Goal: Task Accomplishment & Management: Manage account settings

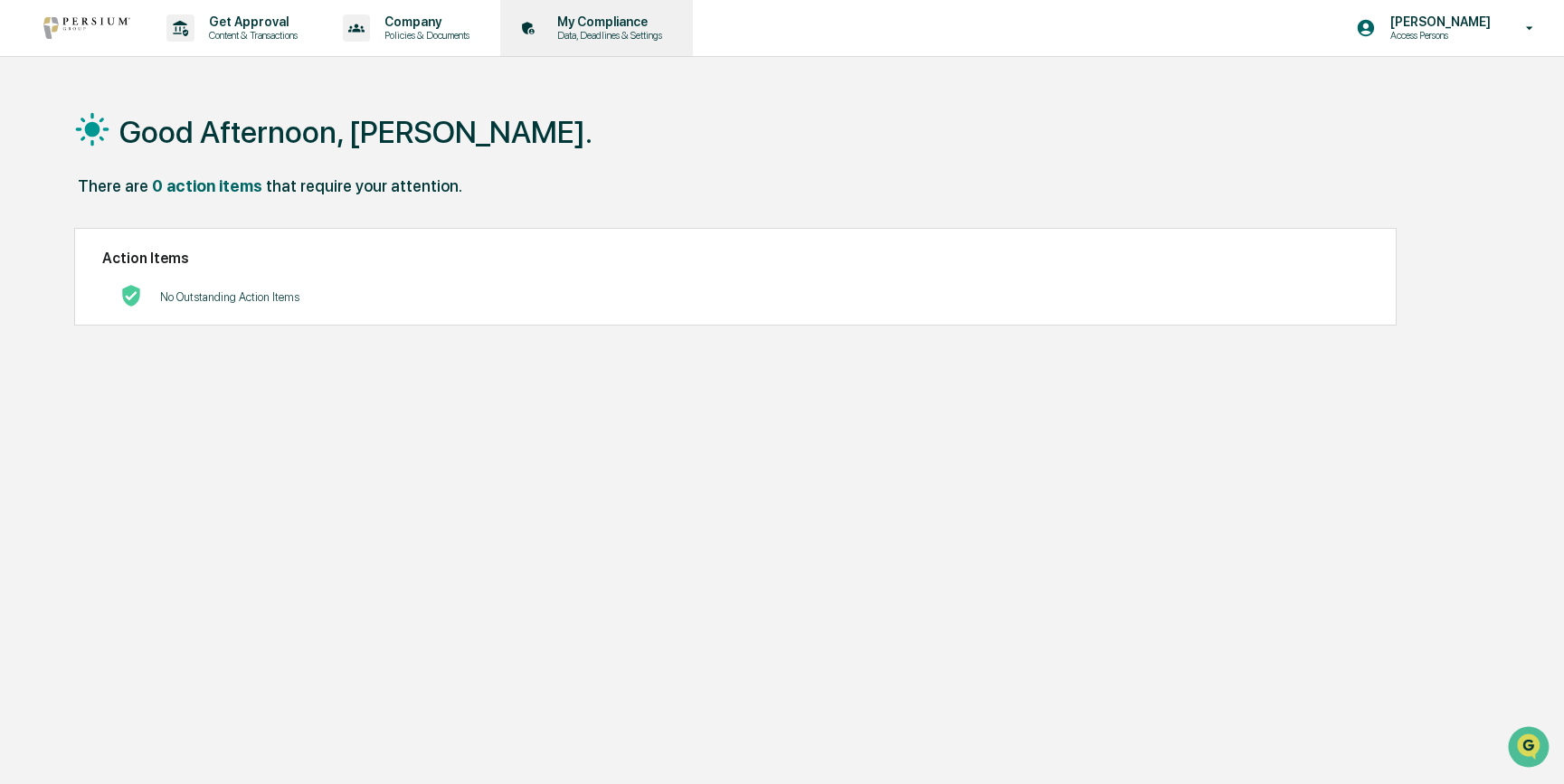
click at [661, 24] on p "My Compliance" at bounding box center [607, 22] width 129 height 15
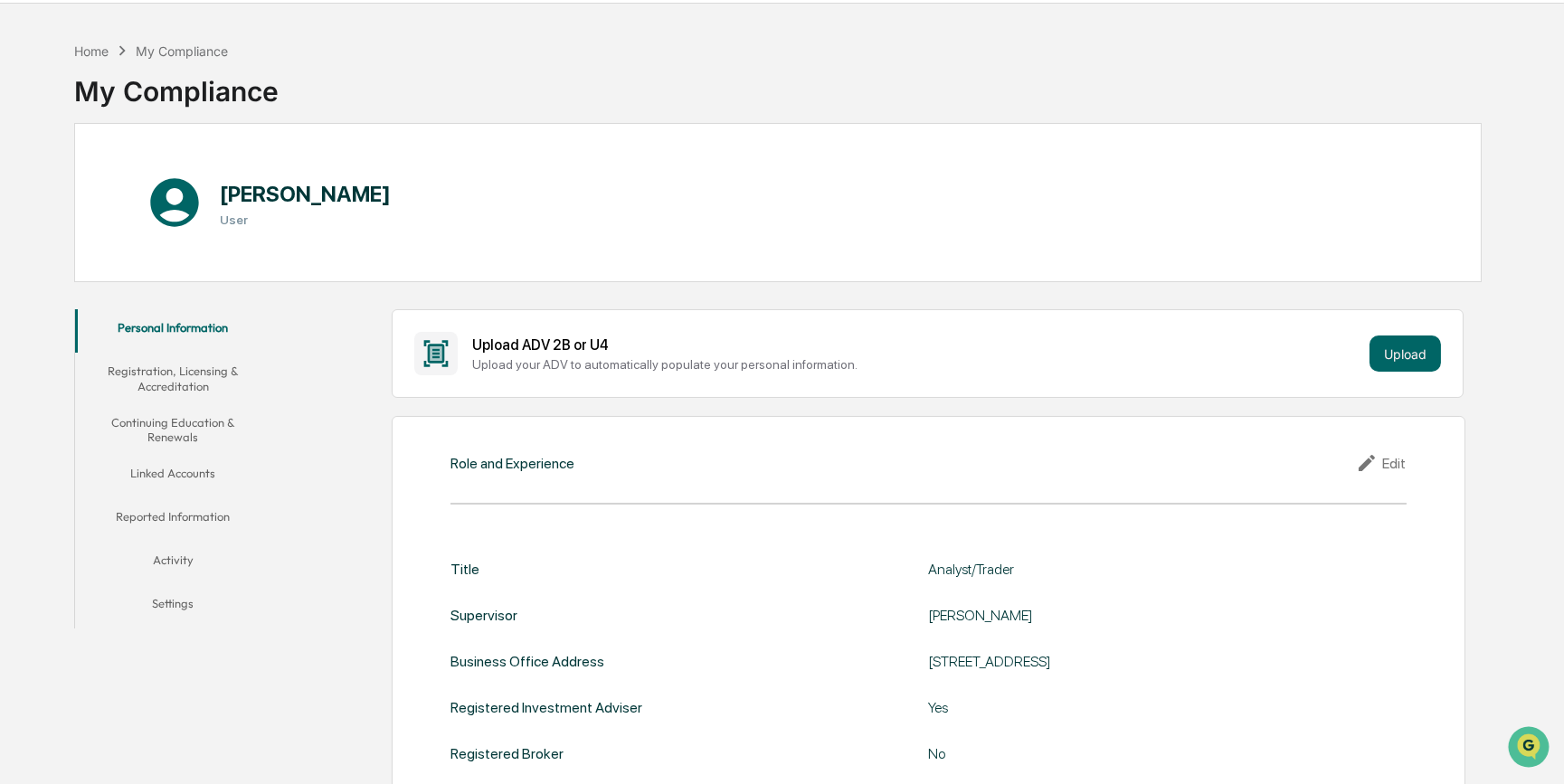
scroll to position [82, 0]
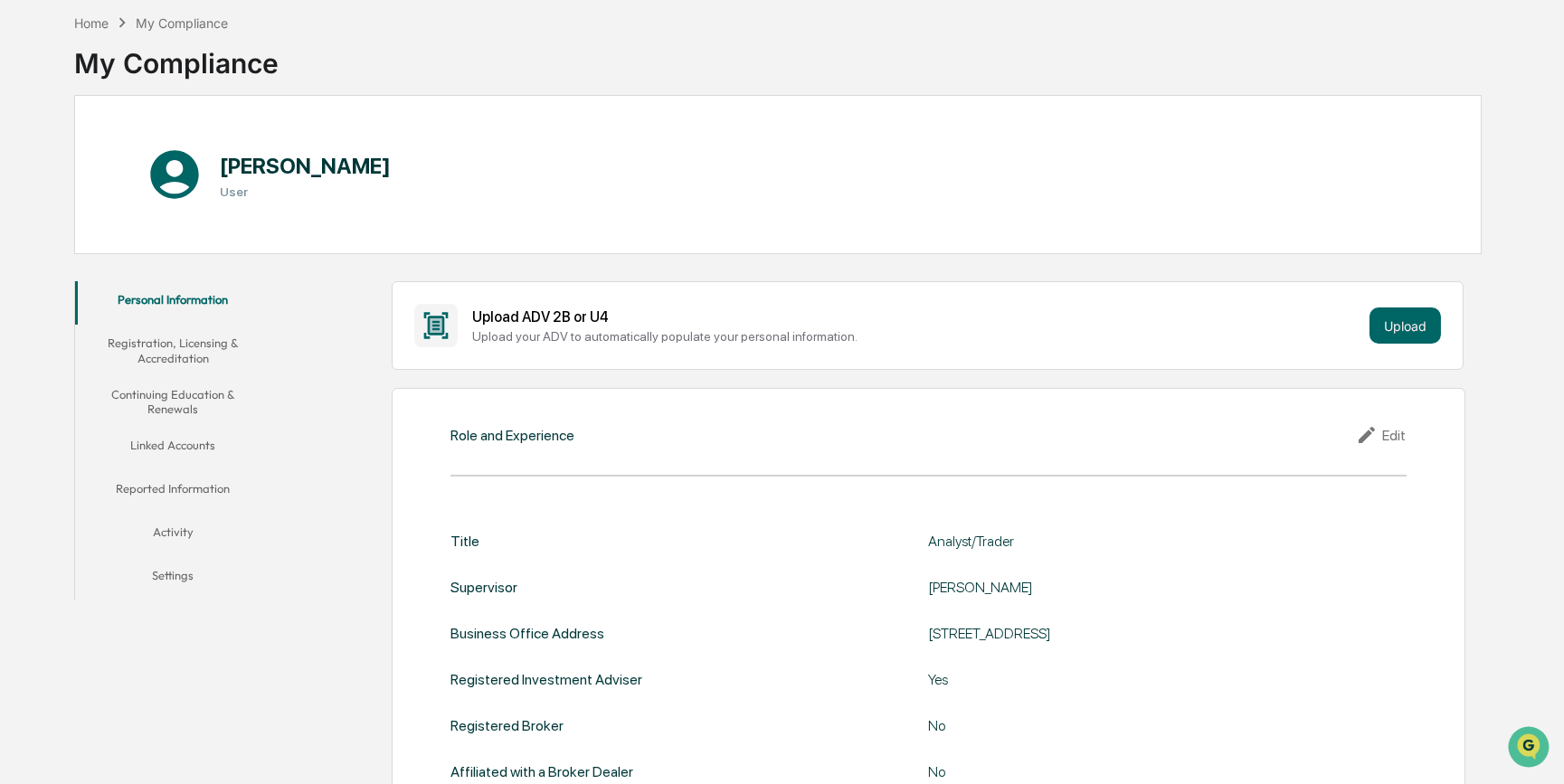
click at [181, 489] on button "Reported Information" at bounding box center [173, 492] width 197 height 43
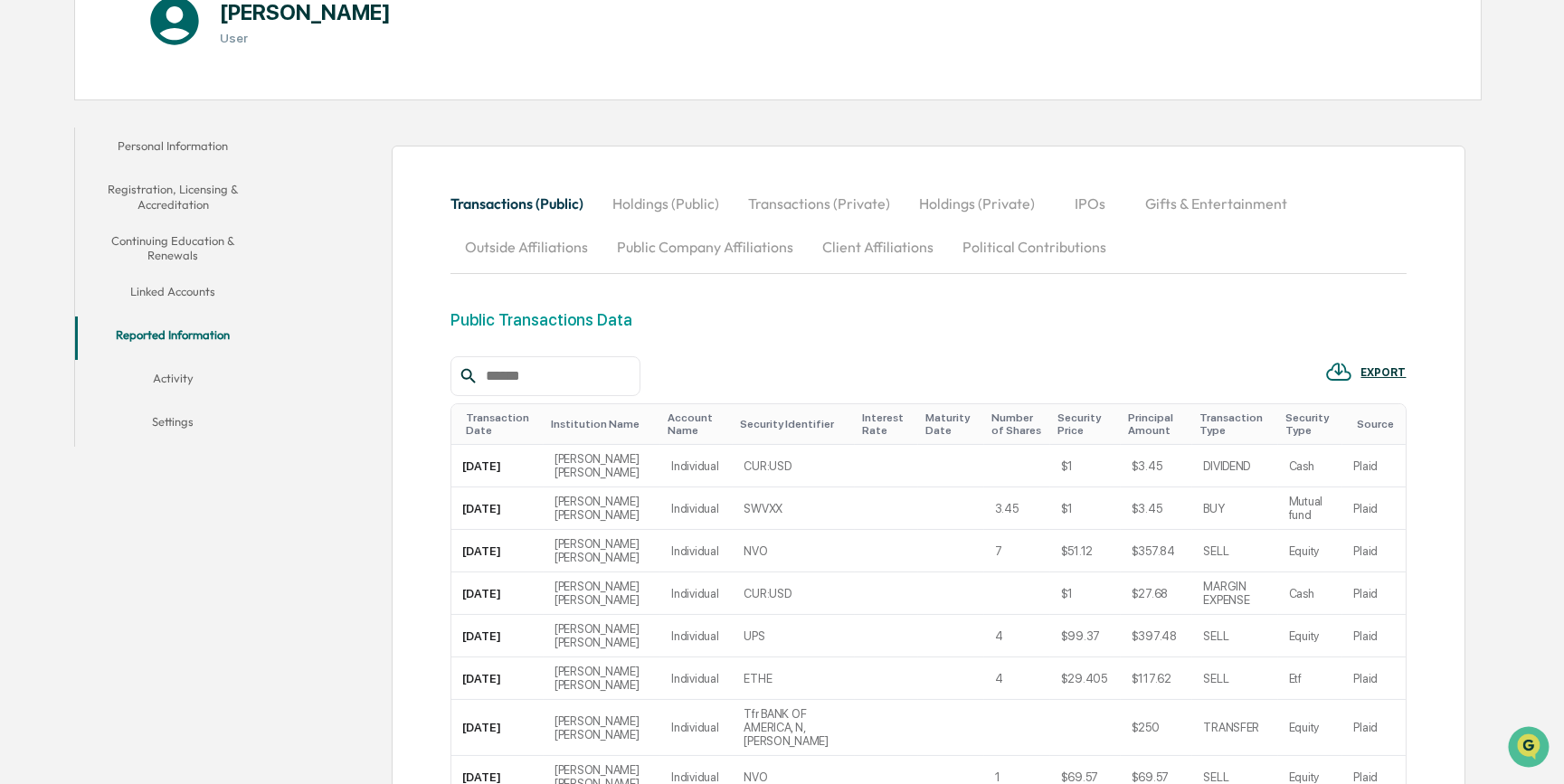
scroll to position [328, 0]
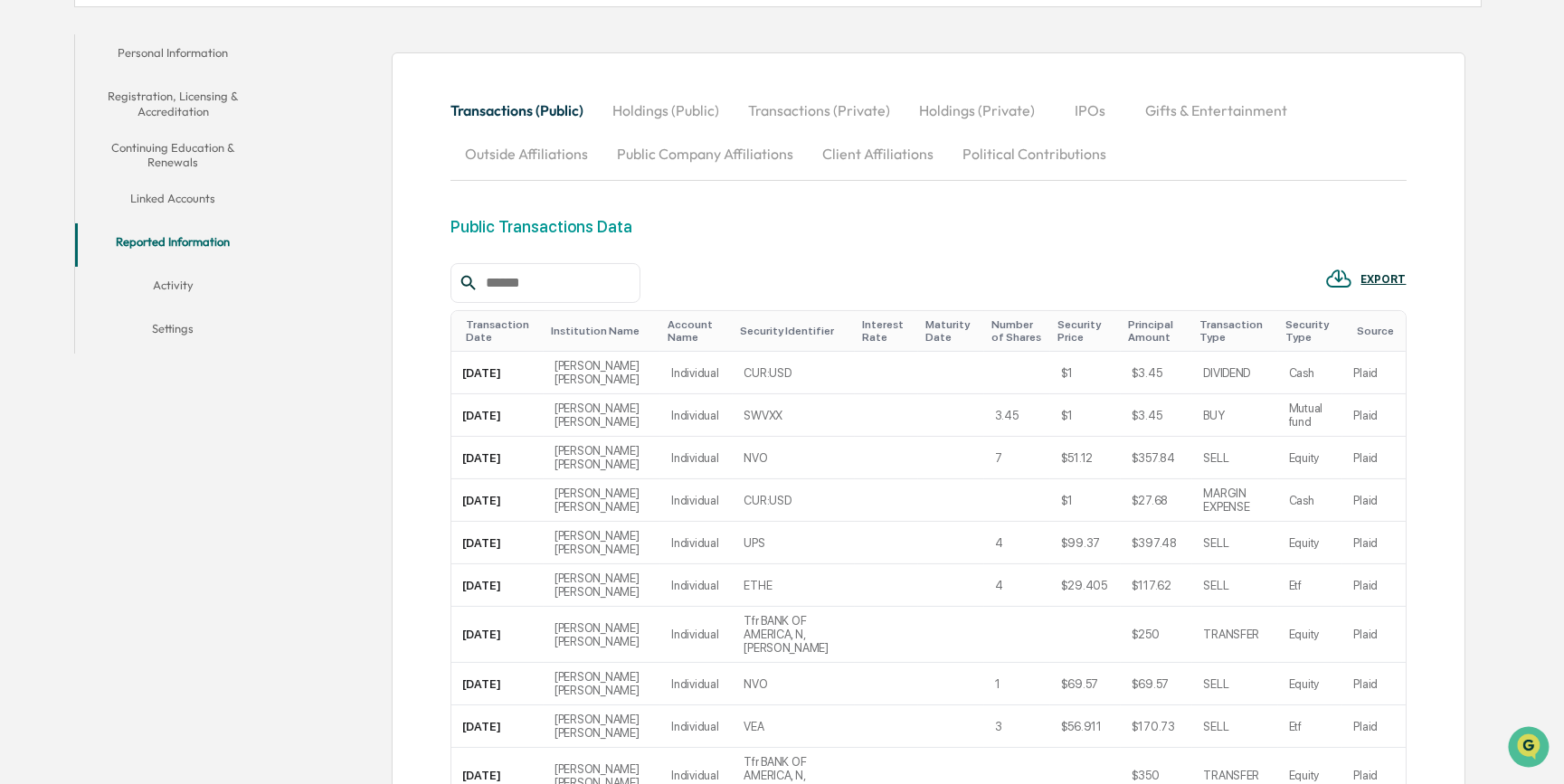
click at [204, 190] on button "Linked Accounts" at bounding box center [173, 201] width 197 height 43
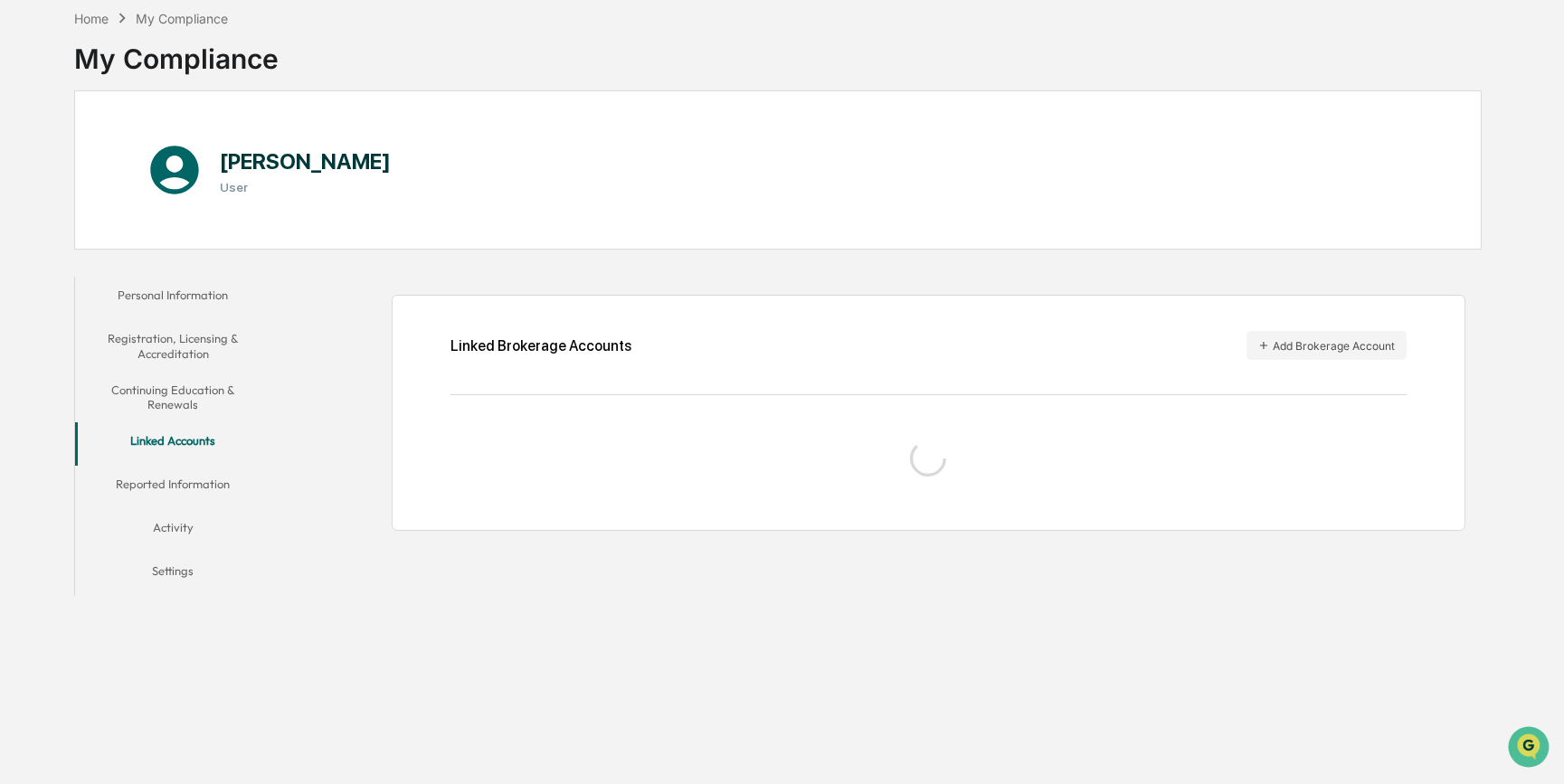
scroll to position [85, 0]
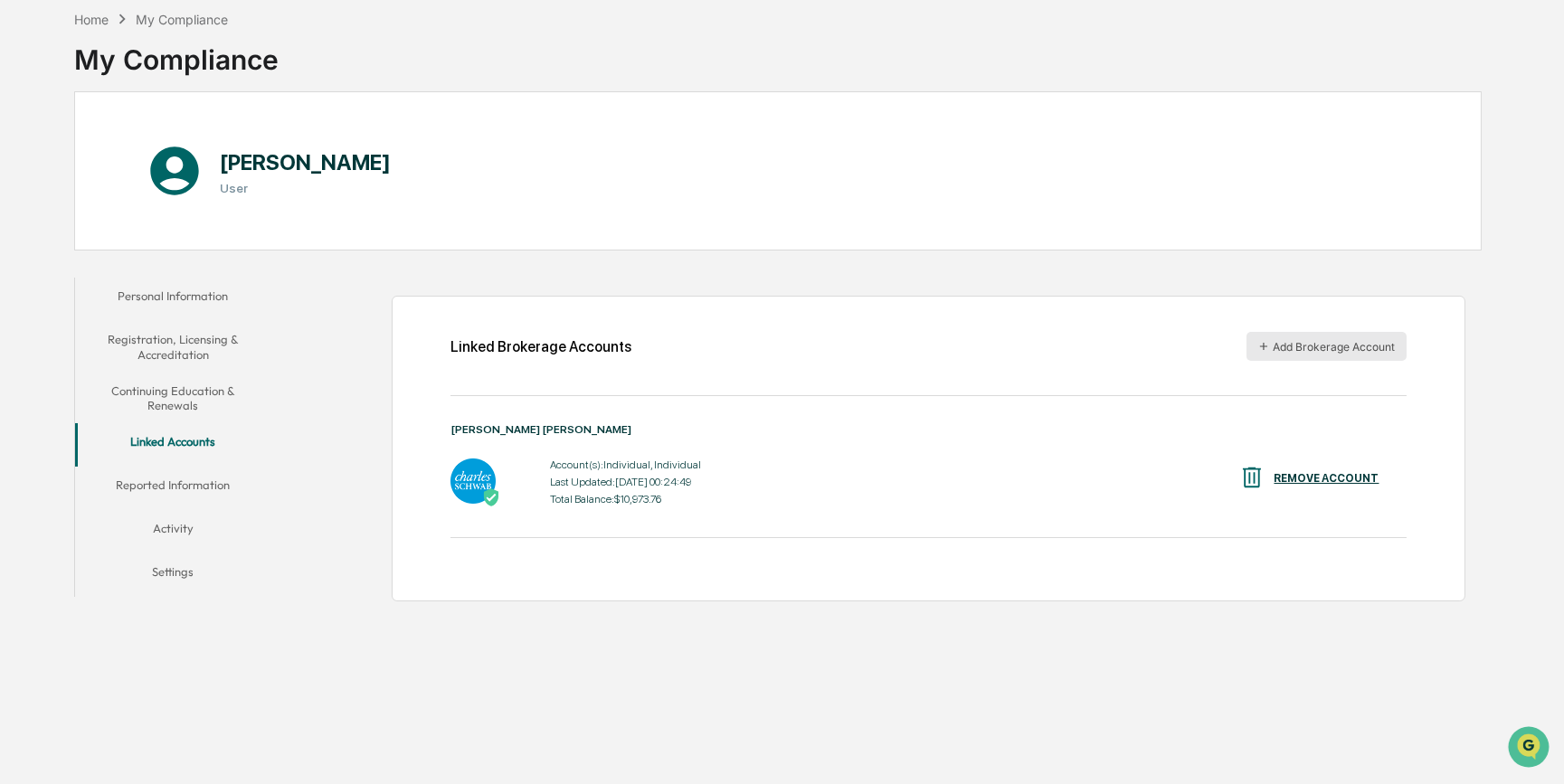
click at [1303, 337] on button "Add Brokerage Account" at bounding box center [1326, 346] width 160 height 28
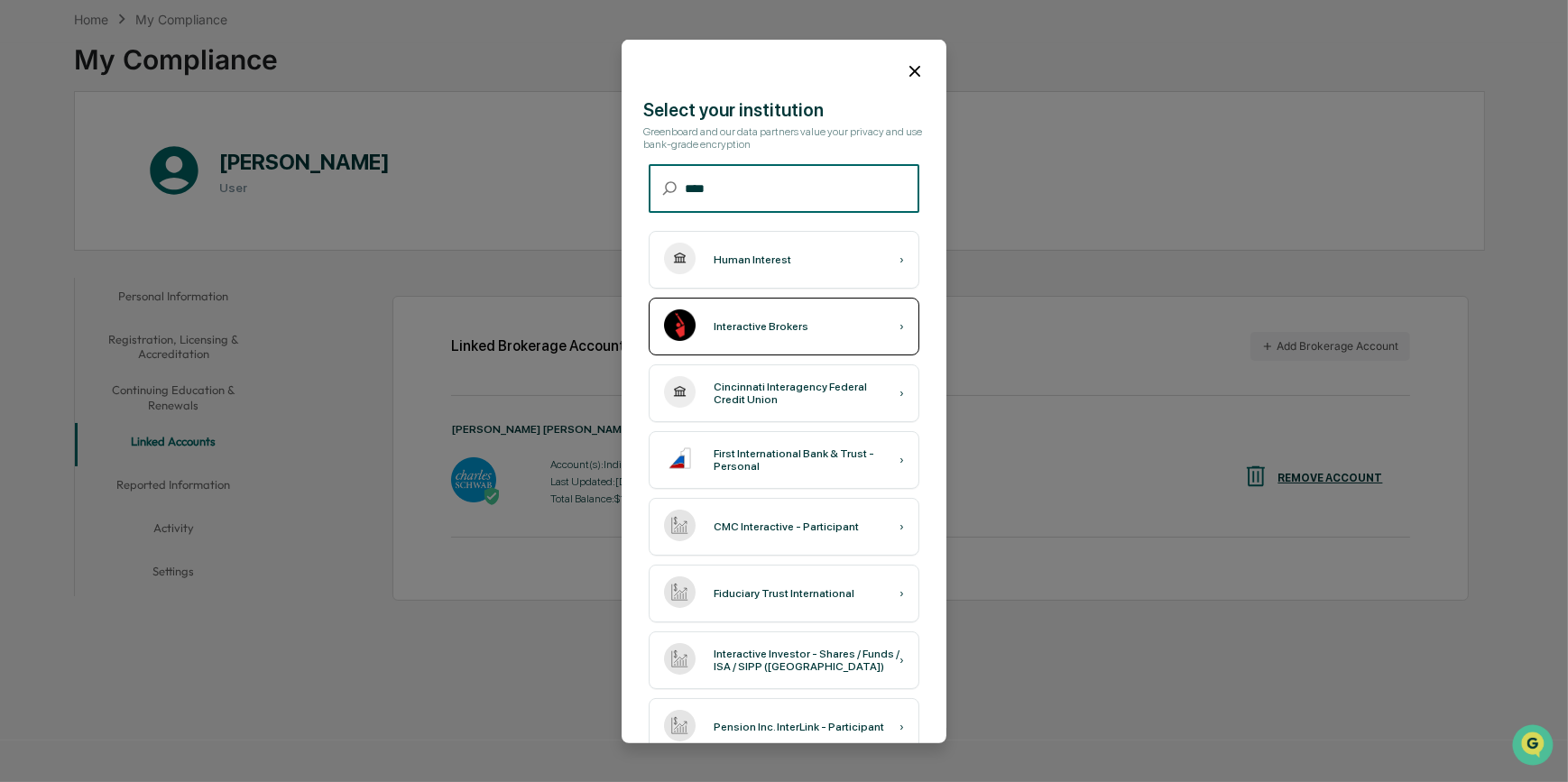
type input "****"
click at [808, 329] on div "Interactive Brokers ›" at bounding box center [784, 326] width 270 height 58
click at [881, 324] on div "Interactive Brokers ›" at bounding box center [784, 326] width 270 height 58
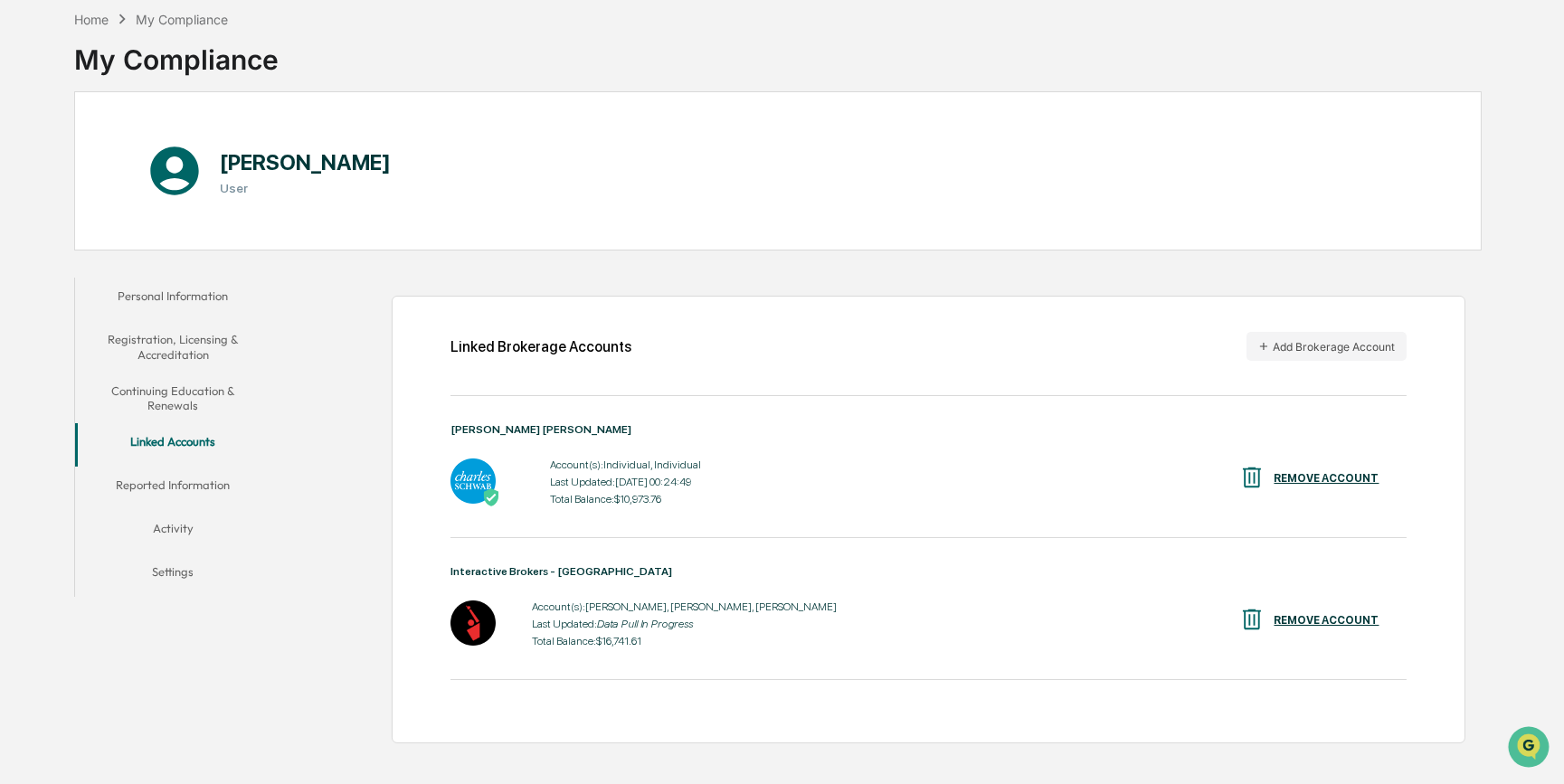
click at [1508, 374] on div "Home My Compliance My Compliance [PERSON_NAME] User Personal Information Regist…" at bounding box center [778, 393] width 1462 height 784
click at [165, 482] on button "Reported Information" at bounding box center [173, 488] width 197 height 43
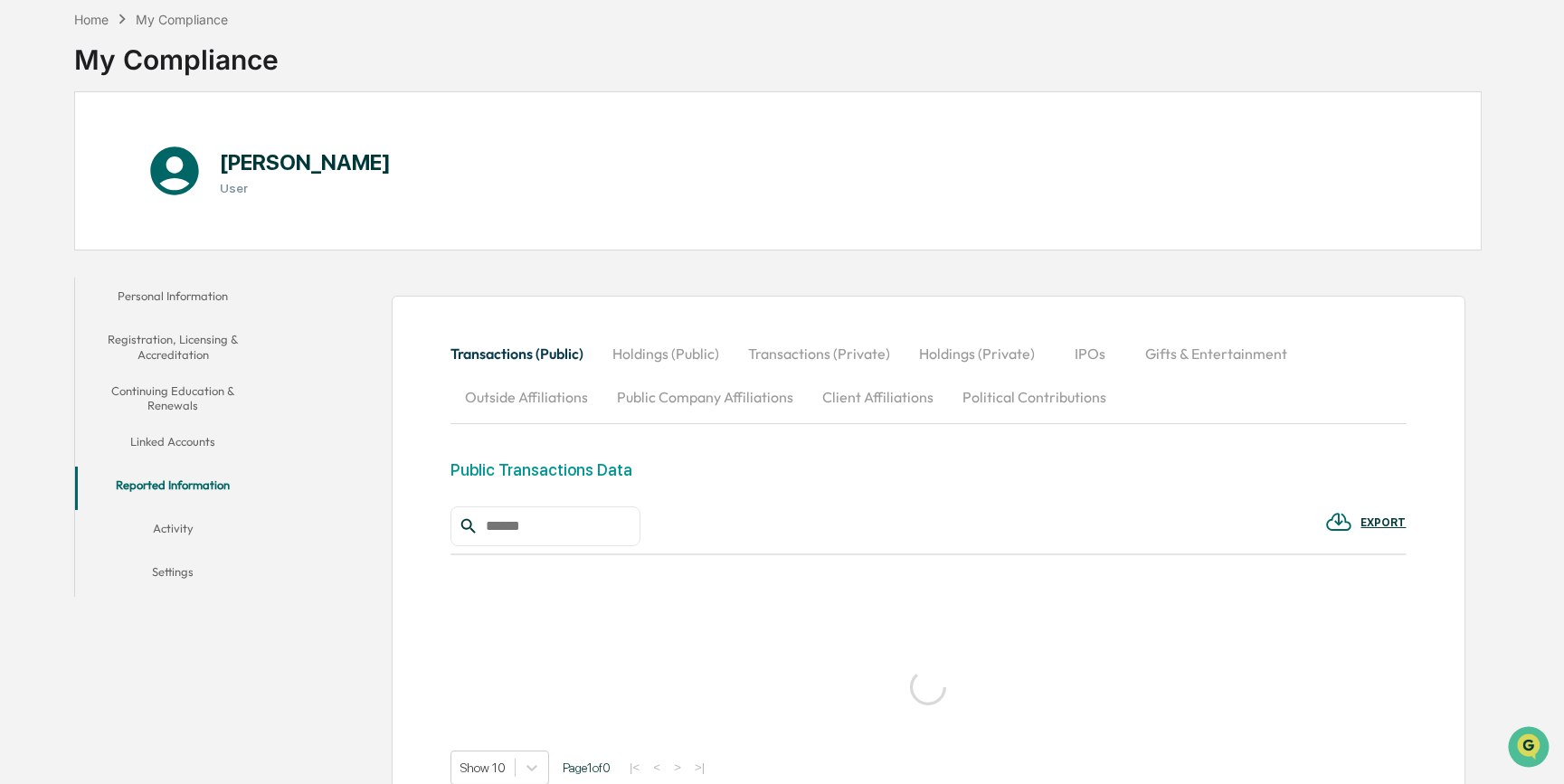
click at [163, 518] on button "Activity" at bounding box center [173, 532] width 197 height 43
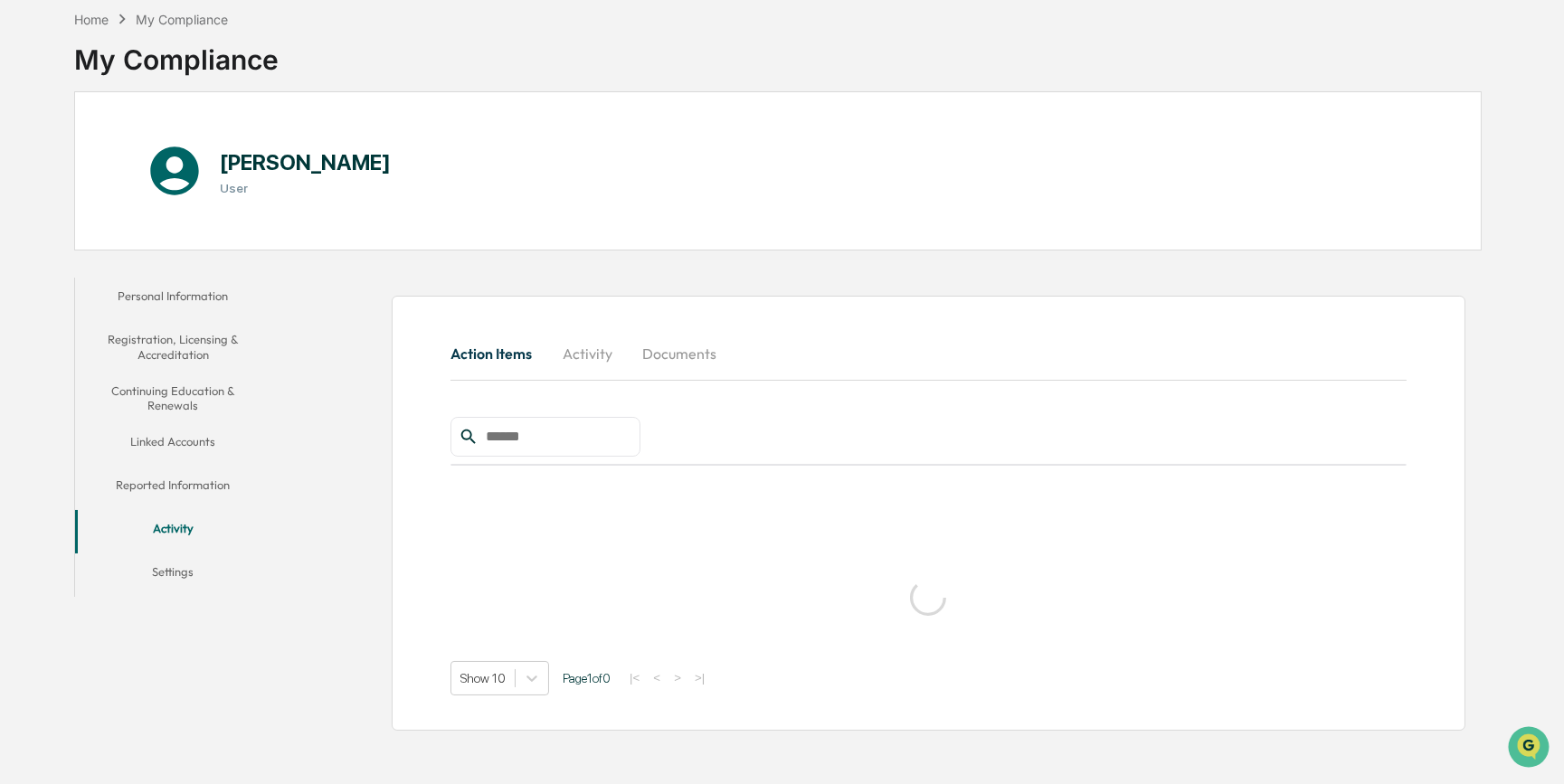
click at [178, 568] on button "Settings" at bounding box center [173, 575] width 197 height 43
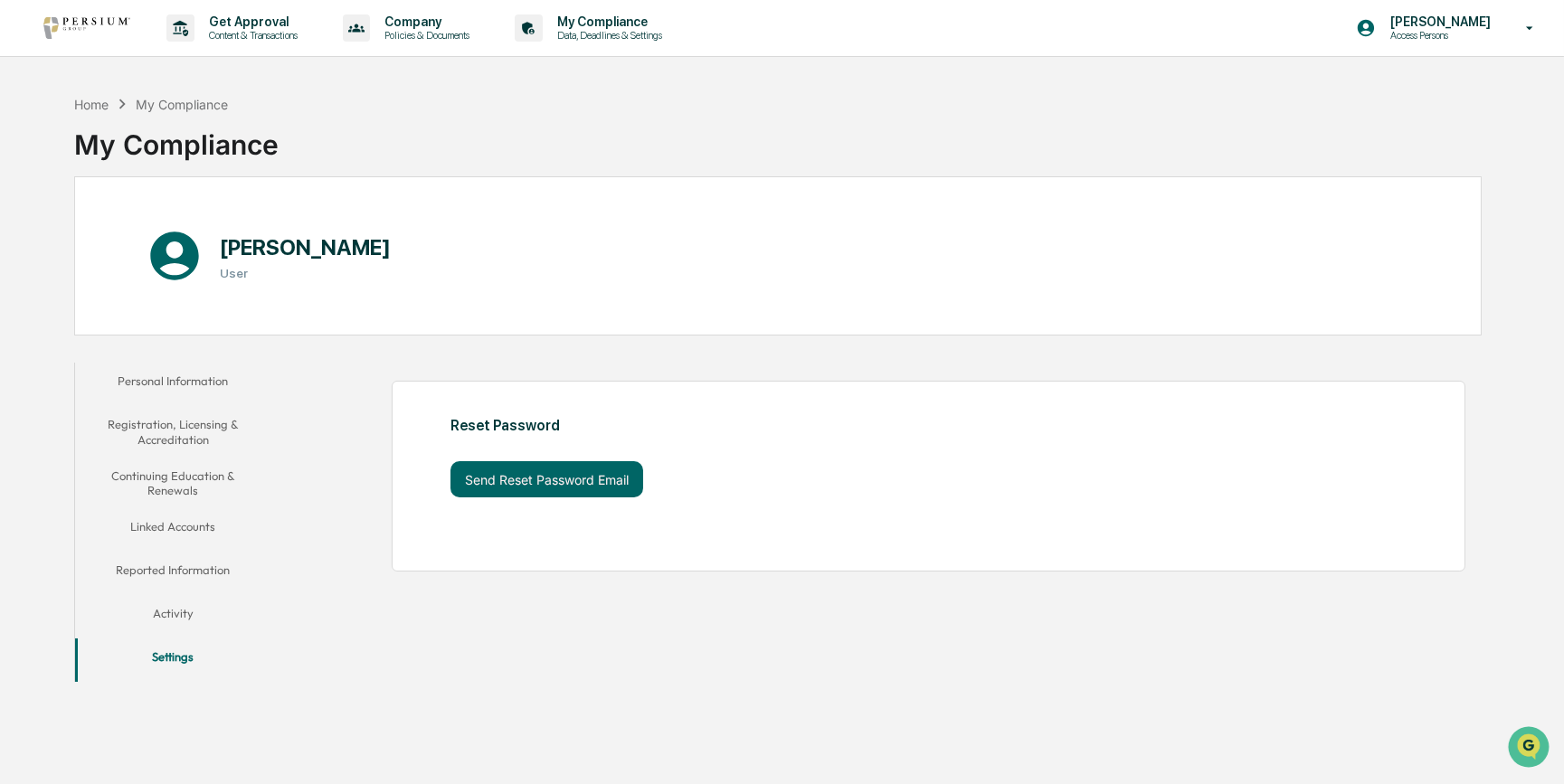
click at [179, 380] on button "Personal Information" at bounding box center [173, 384] width 197 height 43
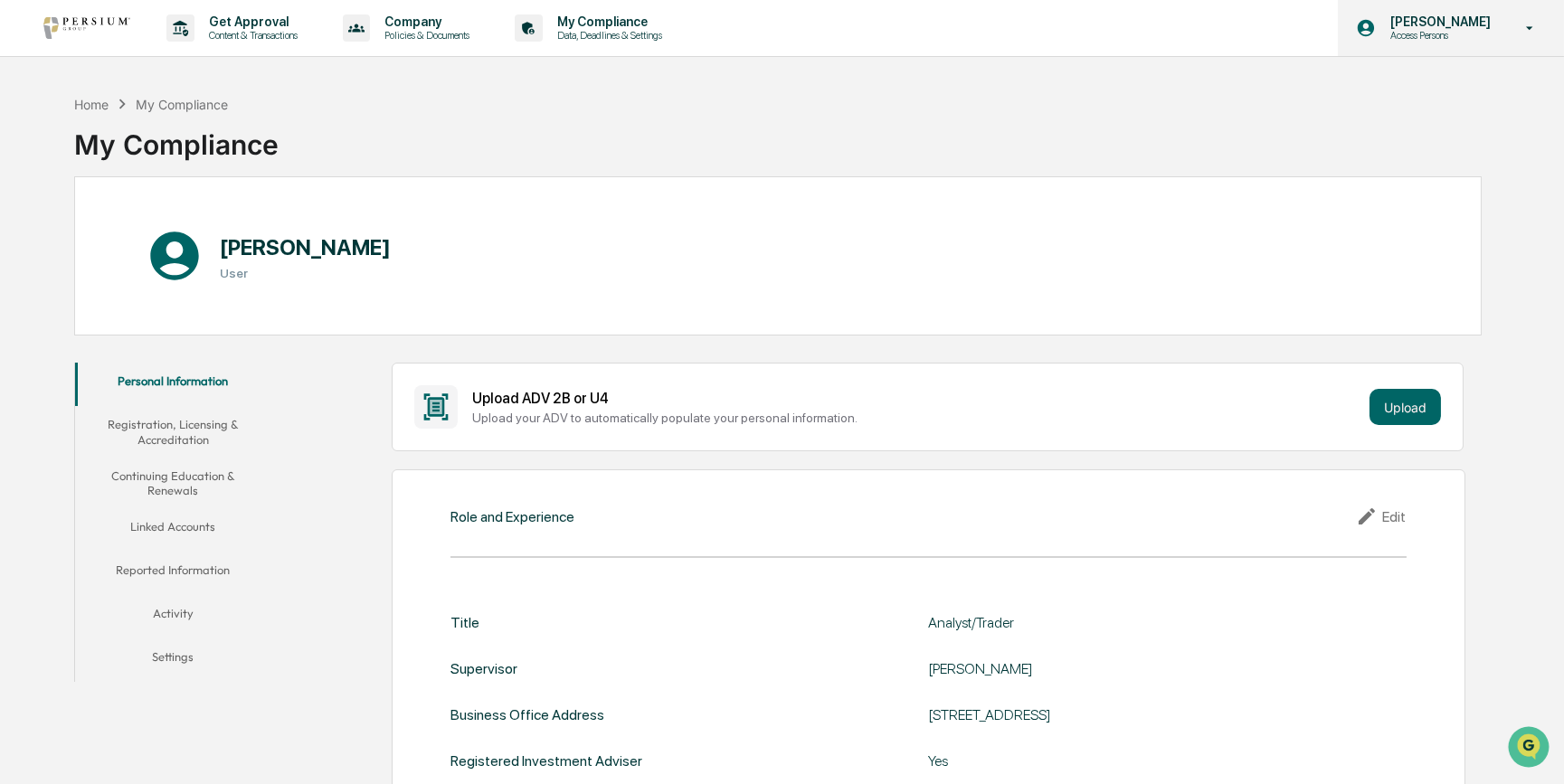
click at [1460, 35] on p "Access Persons" at bounding box center [1438, 34] width 124 height 13
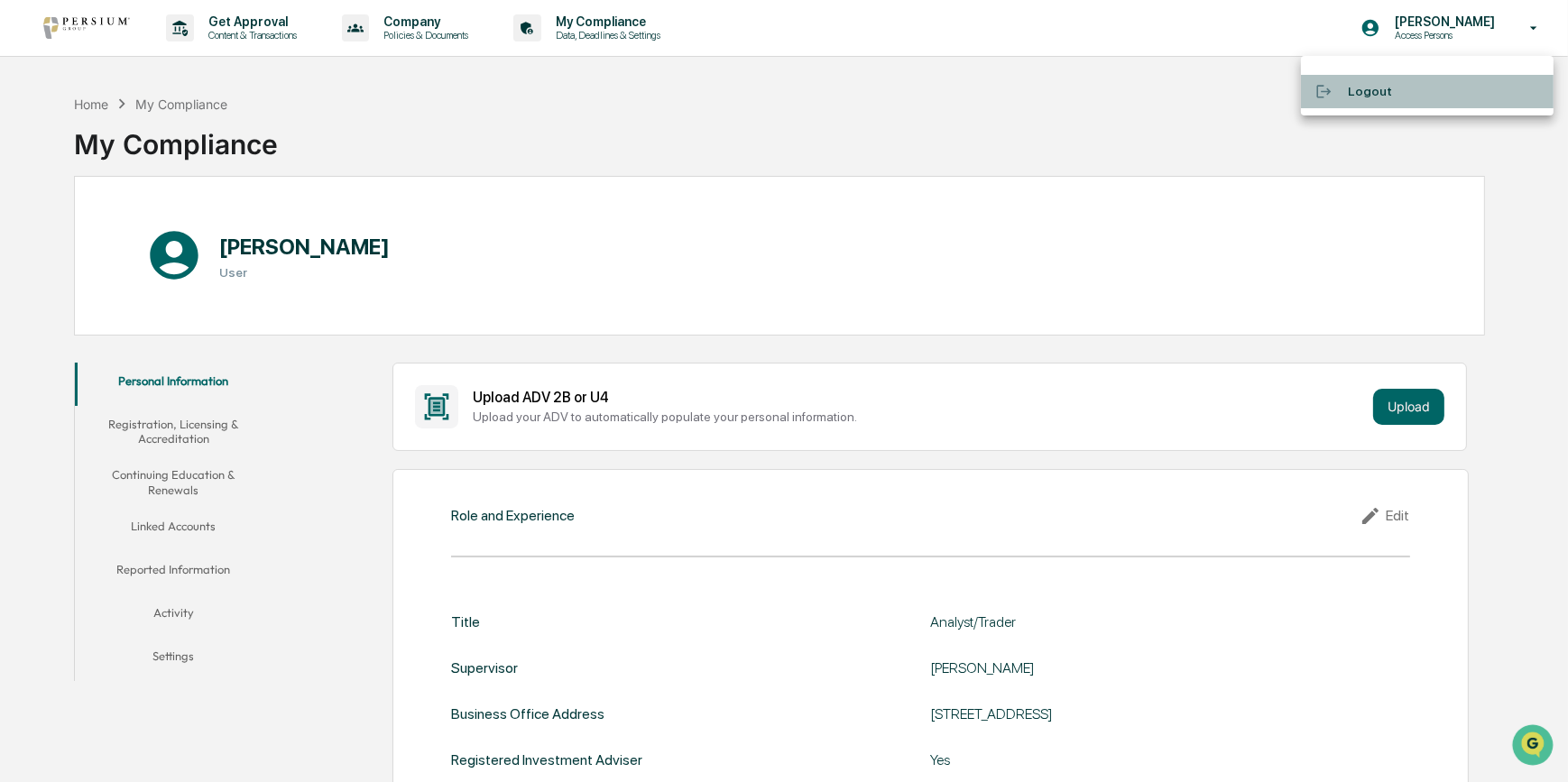
click at [1353, 80] on li "Logout" at bounding box center [1427, 91] width 253 height 33
